Goal: Obtain resource: Obtain resource

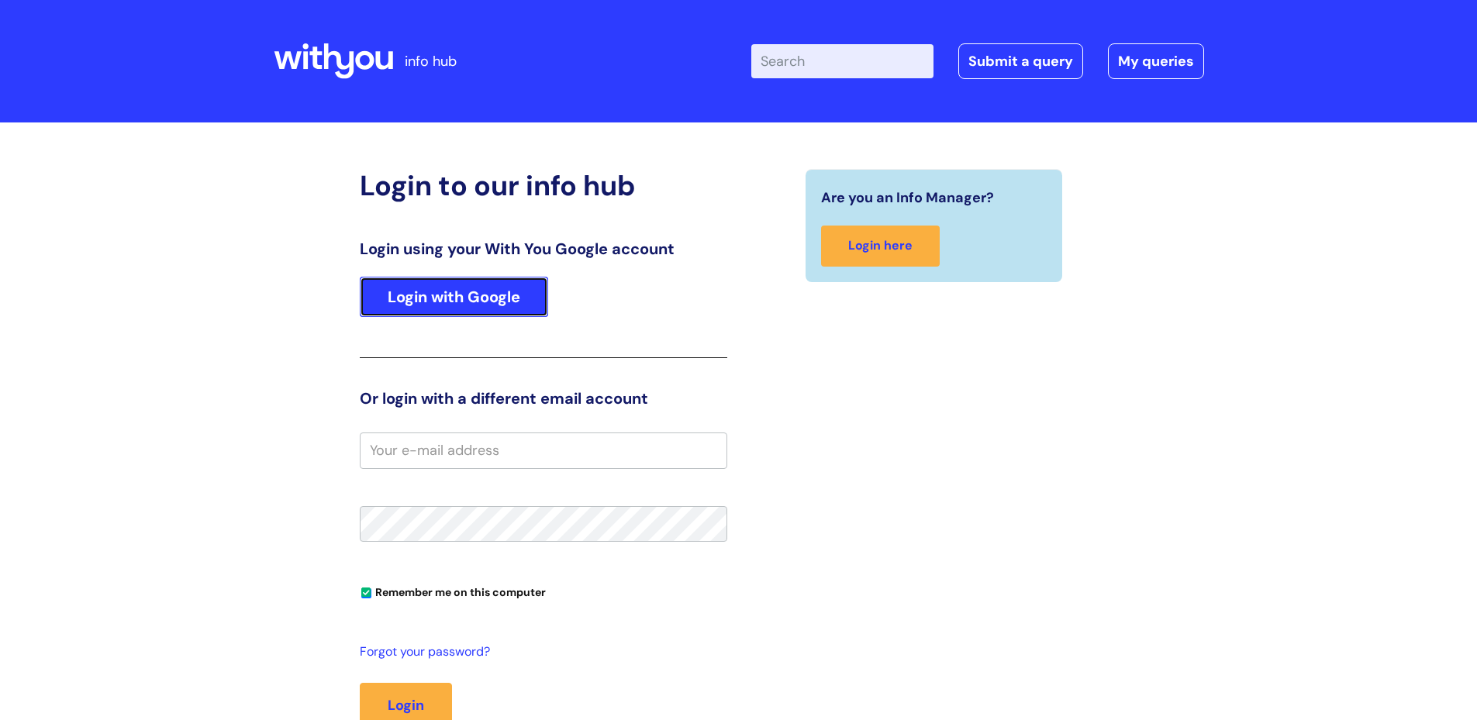
click at [492, 301] on link "Login with Google" at bounding box center [454, 297] width 188 height 40
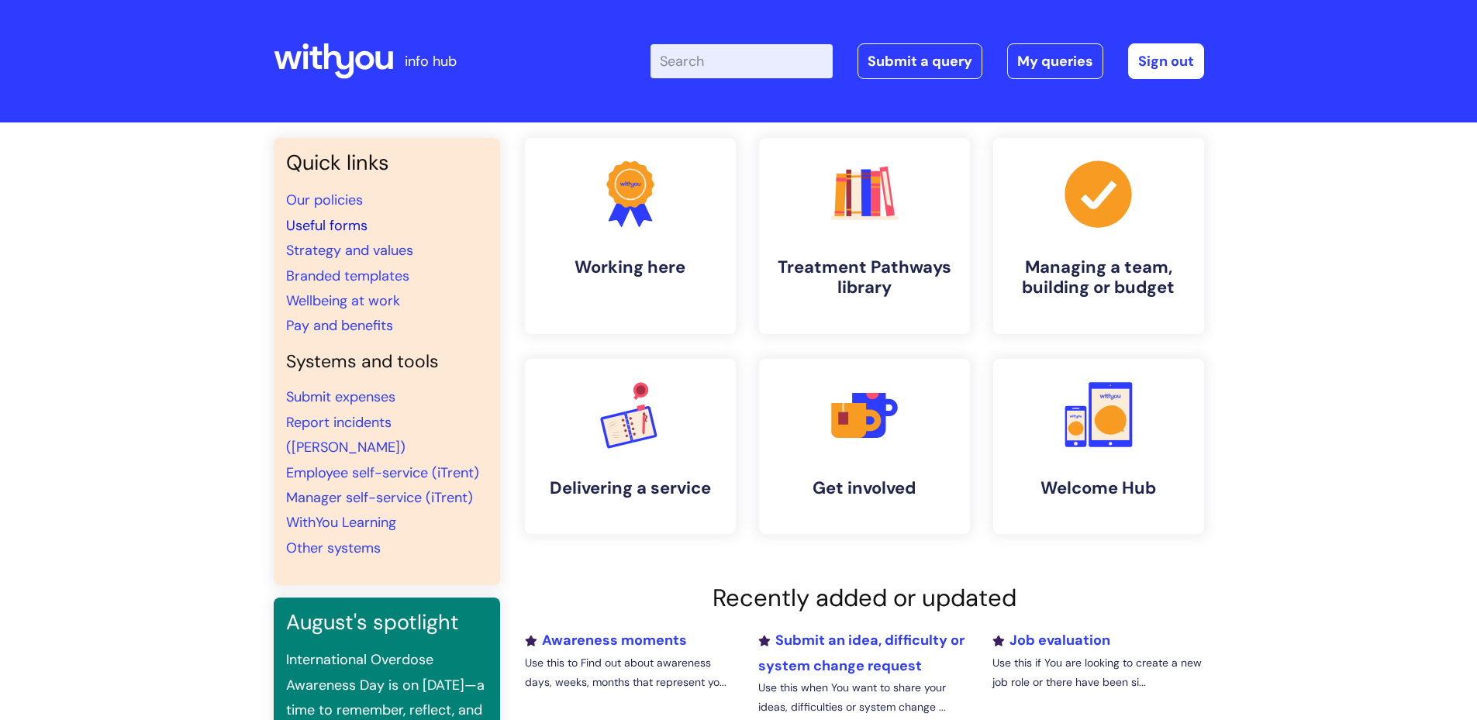
click at [332, 227] on link "Useful forms" at bounding box center [326, 225] width 81 height 19
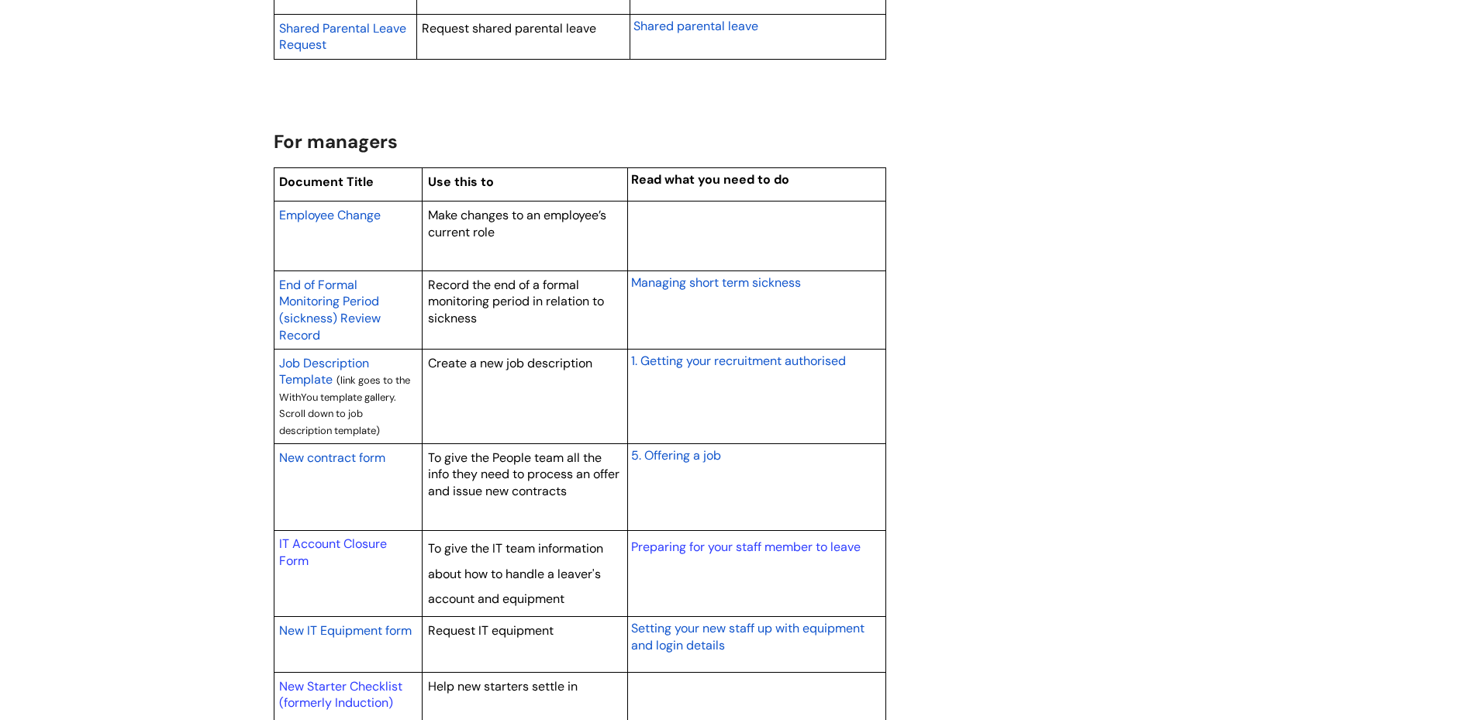
scroll to position [1259, 0]
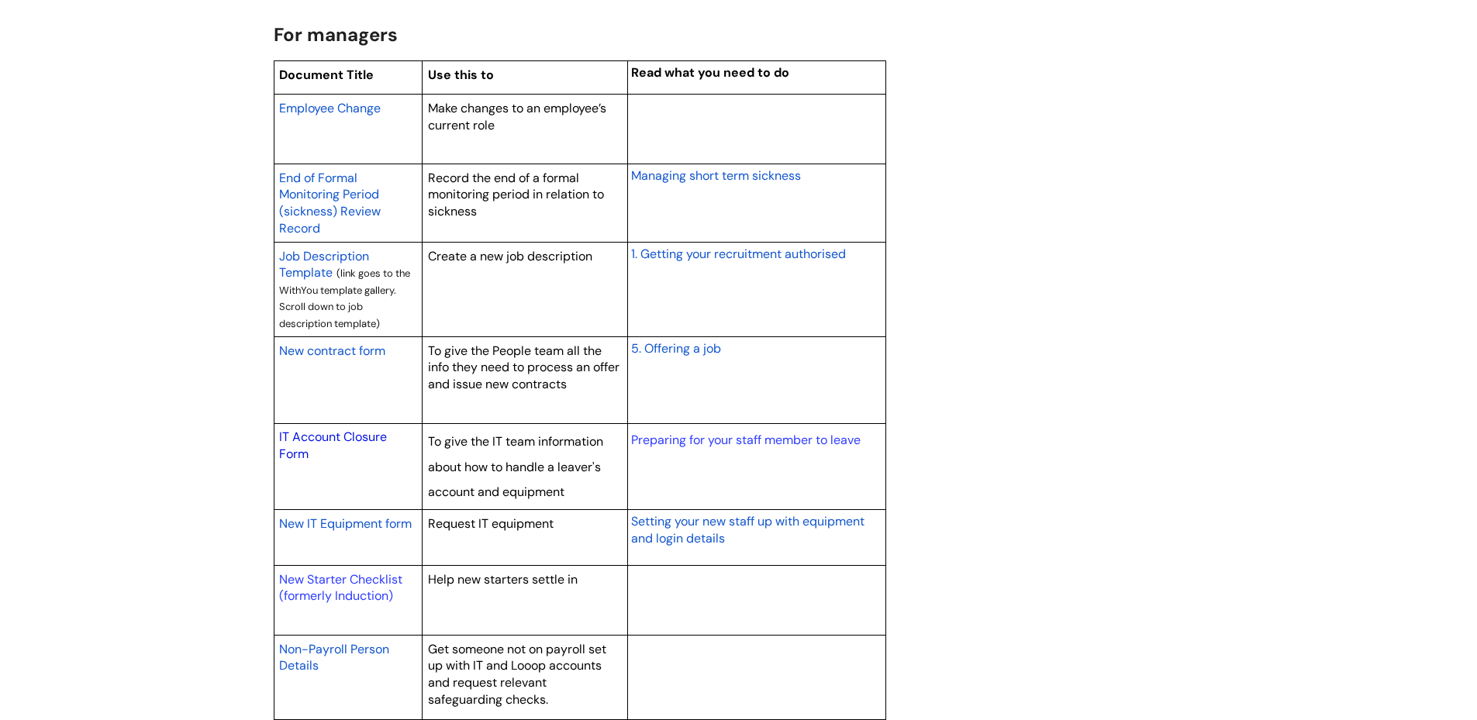
click at [324, 433] on link "IT Account Closure Form" at bounding box center [333, 445] width 108 height 33
